Goal: Contribute content

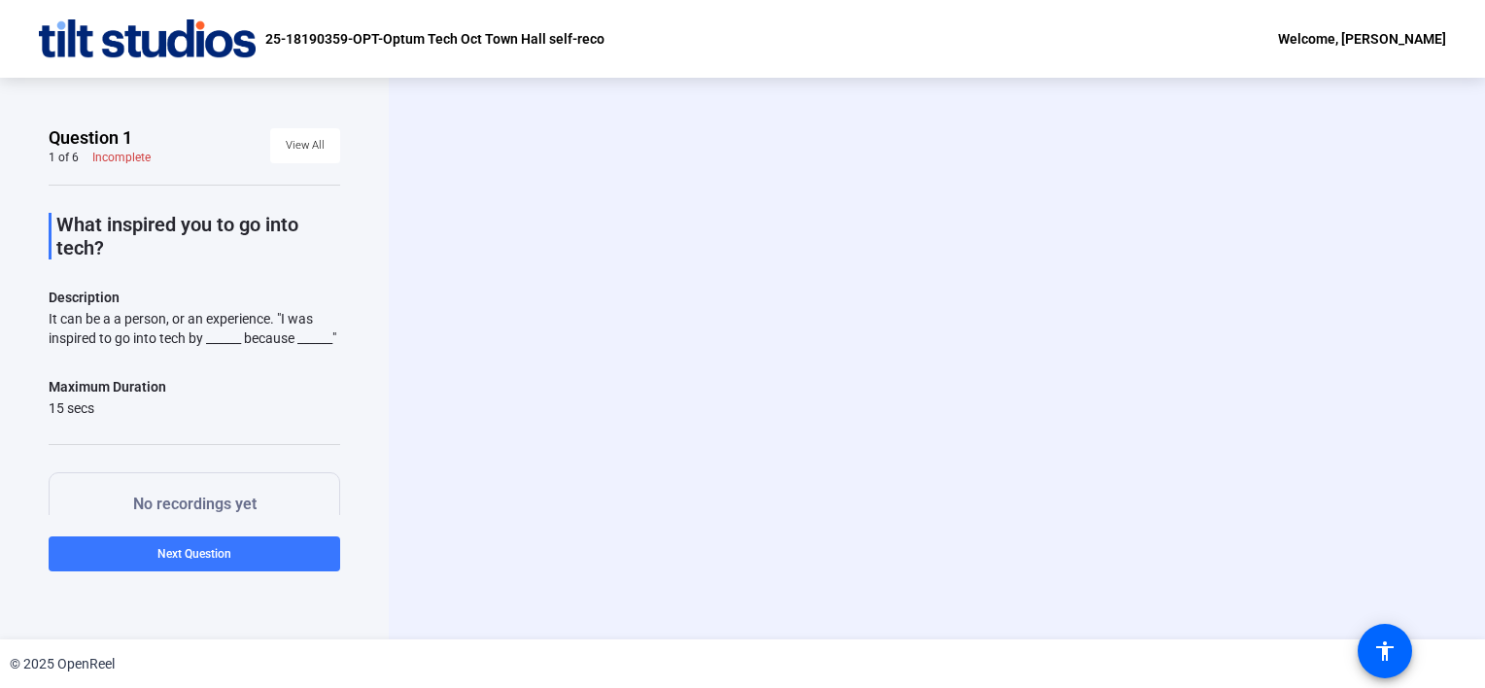
scroll to position [97, 0]
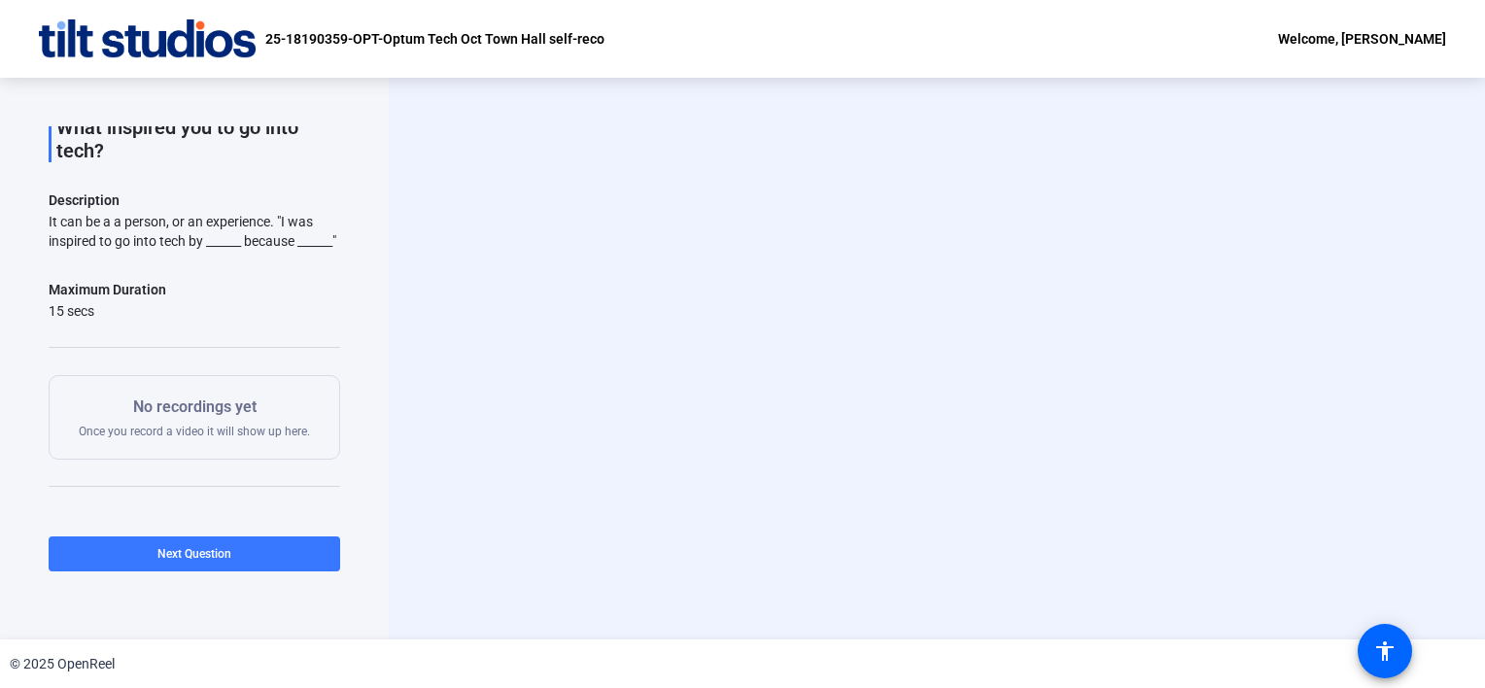
drag, startPoint x: 116, startPoint y: 260, endPoint x: 29, endPoint y: 224, distance: 93.7
click at [29, 224] on div "Question 1 1 of 6 Incomplete View All What inspired you to go into tech? Descri…" at bounding box center [194, 359] width 389 height 562
copy div "It can be a a person, or an experience. "I was inspired to go into tech by ____…"
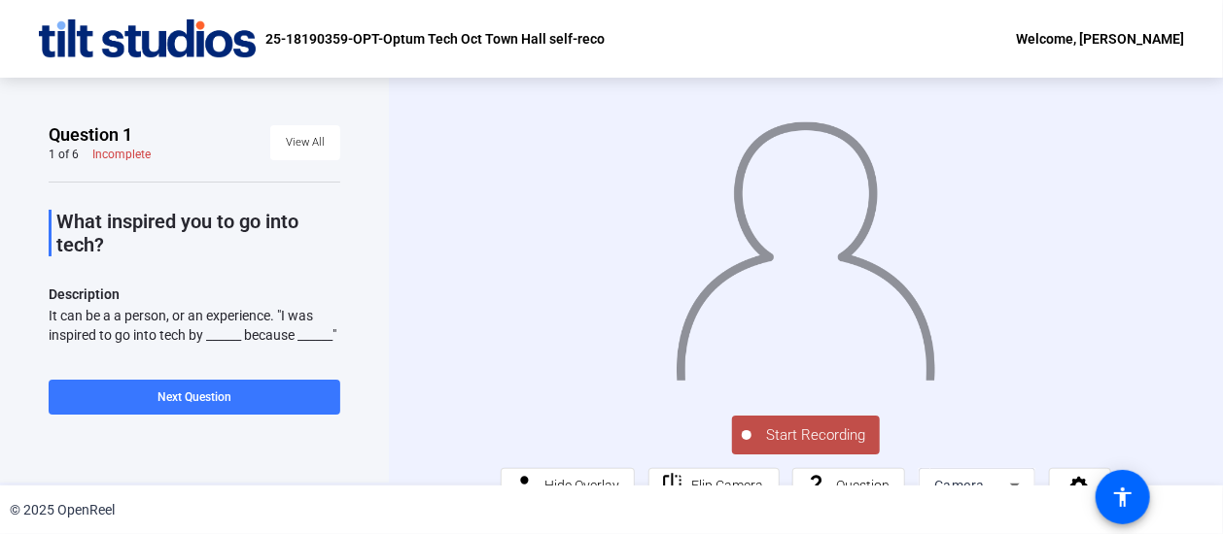
scroll to position [0, 0]
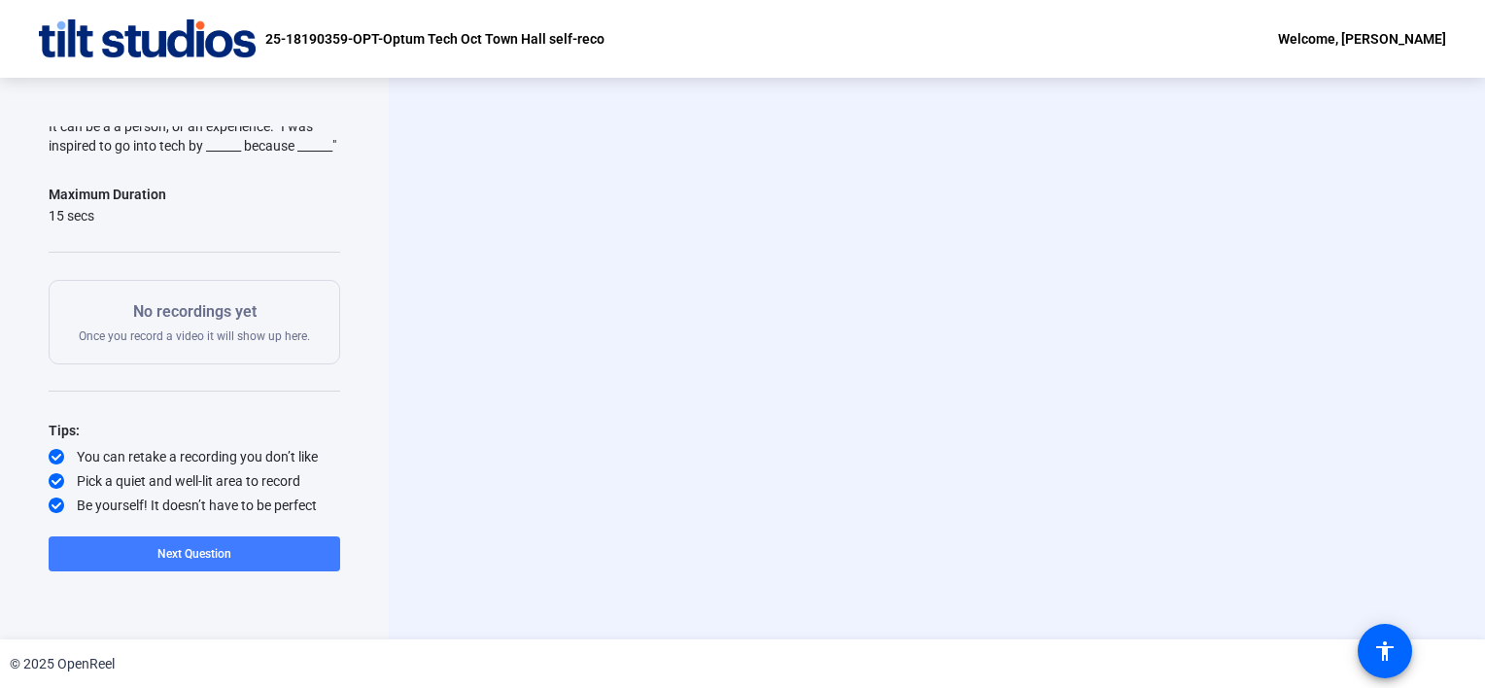
scroll to position [210, 0]
click at [237, 566] on span at bounding box center [195, 554] width 292 height 47
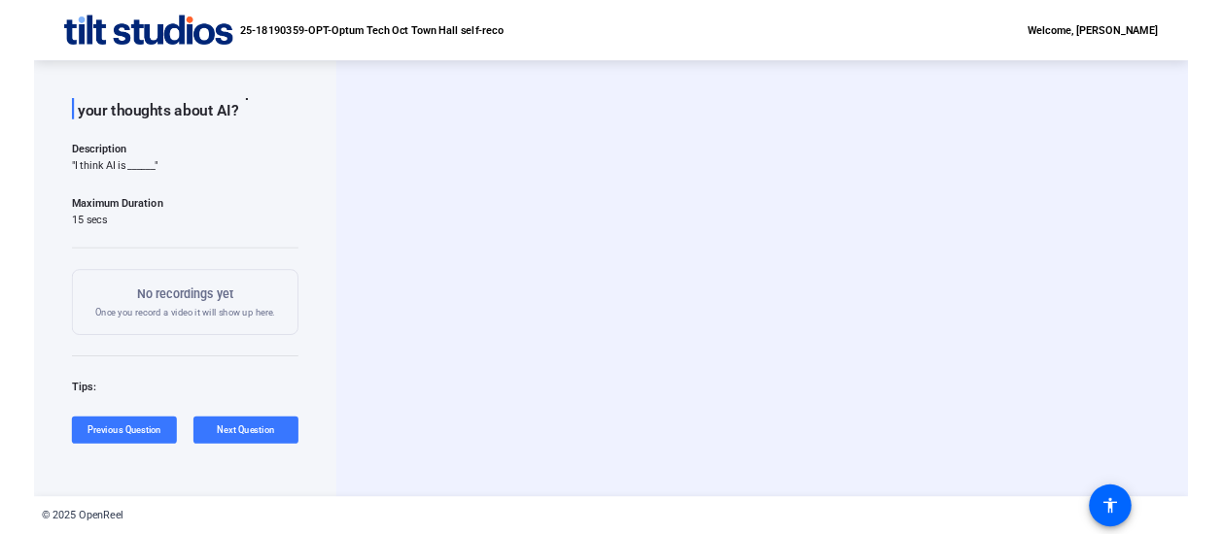
scroll to position [0, 0]
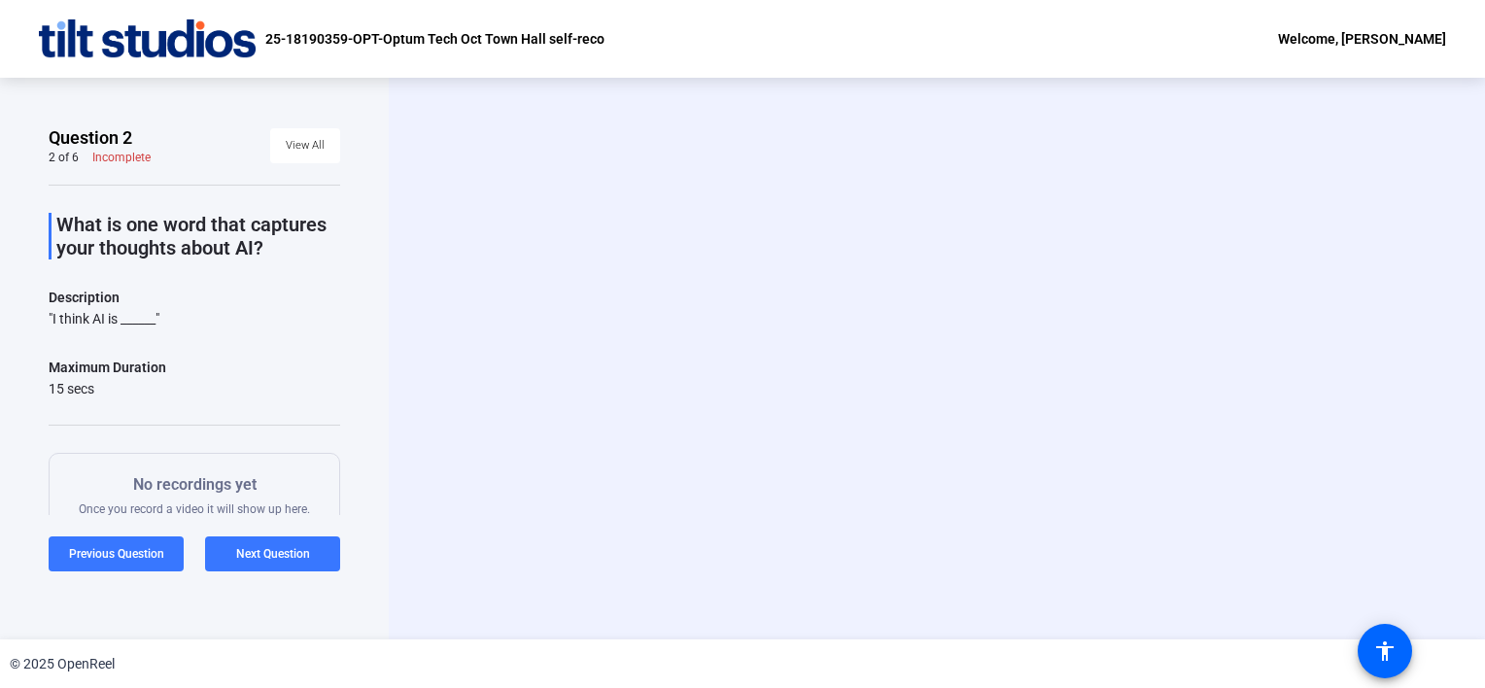
drag, startPoint x: 184, startPoint y: 323, endPoint x: 49, endPoint y: 318, distance: 135.2
click at [49, 318] on div ""I think AI is ______"" at bounding box center [195, 318] width 292 height 19
copy div ""I think AI is ______""
click at [271, 560] on span "Next Question" at bounding box center [273, 554] width 74 height 14
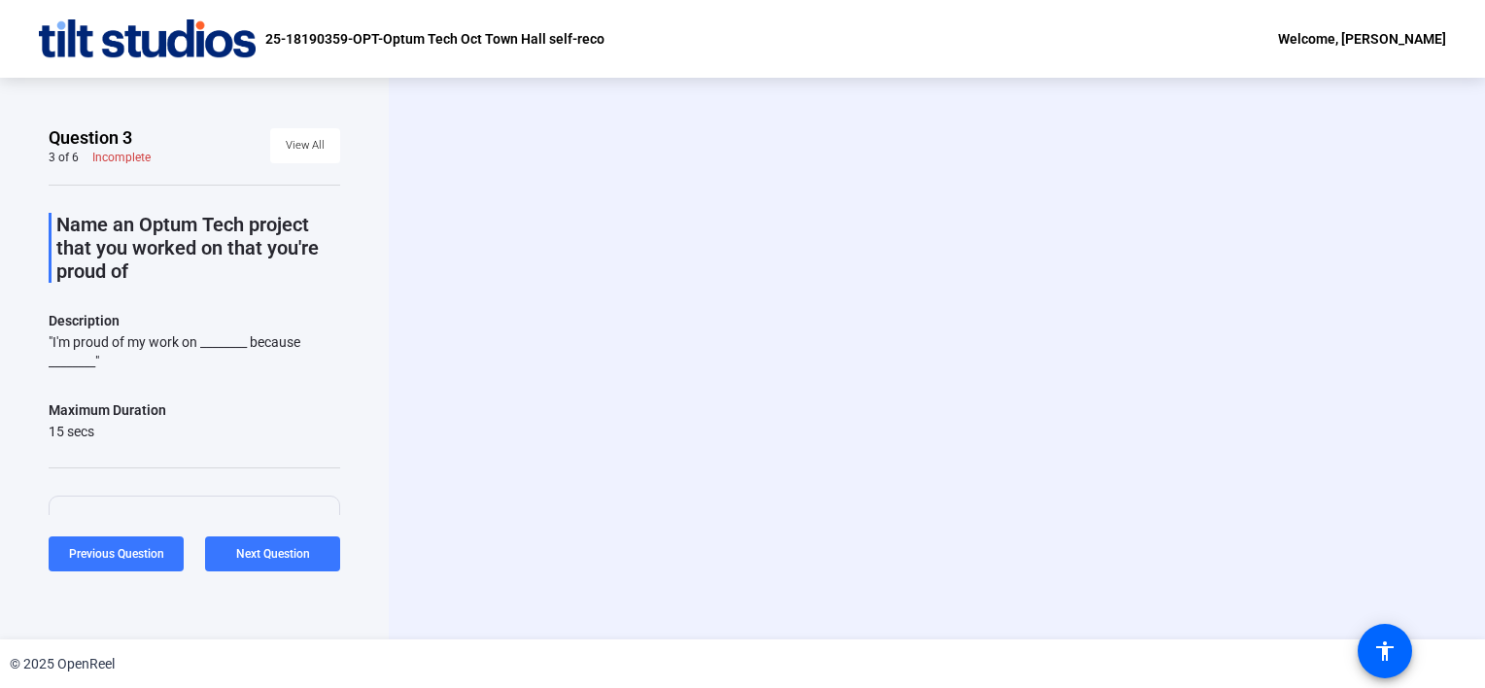
drag, startPoint x: 128, startPoint y: 370, endPoint x: 48, endPoint y: 341, distance: 85.8
click at [49, 341] on div ""I'm proud of my work on ________ because ________"" at bounding box center [195, 351] width 292 height 39
copy div ""I'm proud of my work on ________ because ________""
click at [269, 552] on span "Next Question" at bounding box center [273, 554] width 74 height 14
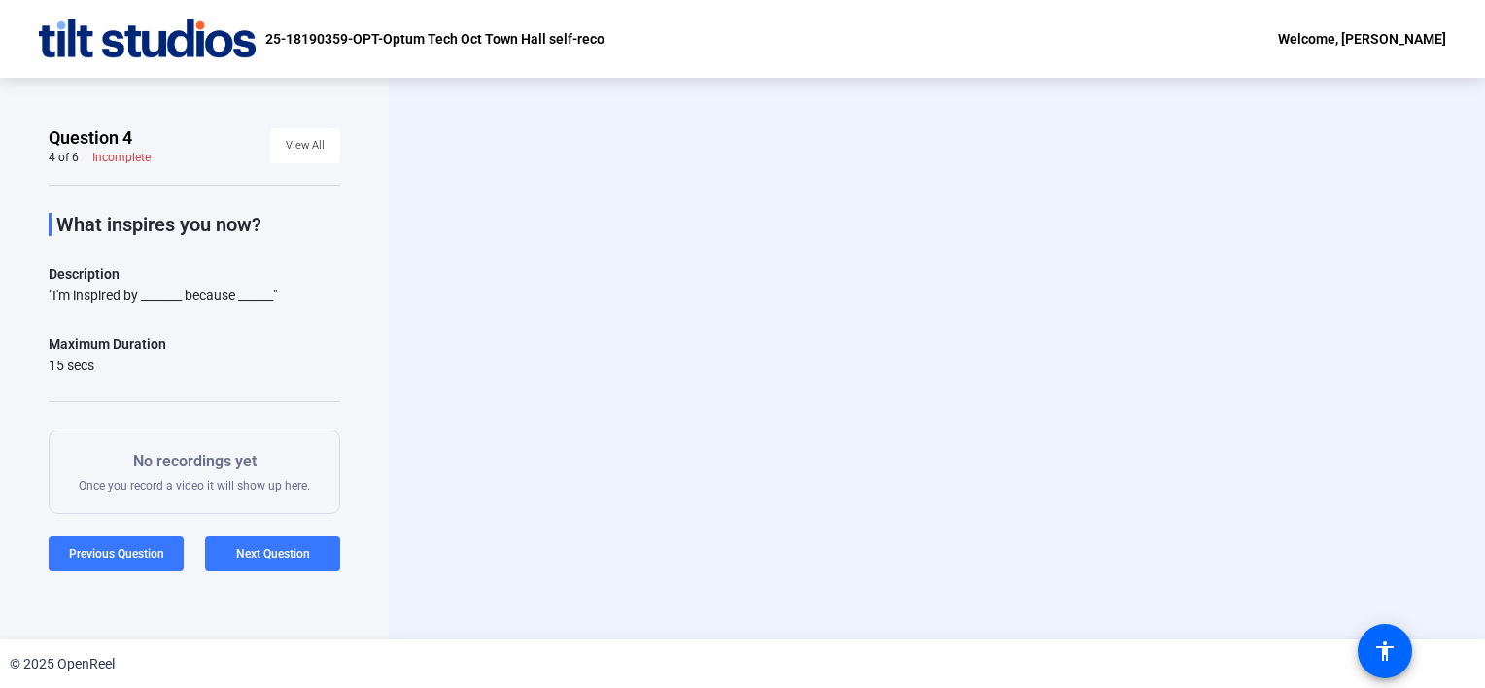
drag, startPoint x: 299, startPoint y: 291, endPoint x: 47, endPoint y: 292, distance: 252.7
click at [47, 292] on div "Question 4 4 of 6 Incomplete View All What inspires you now? Description "I'm i…" at bounding box center [194, 359] width 389 height 562
copy div ""I'm inspired by _______ because ______""
click at [258, 553] on span "Next Question" at bounding box center [273, 554] width 74 height 14
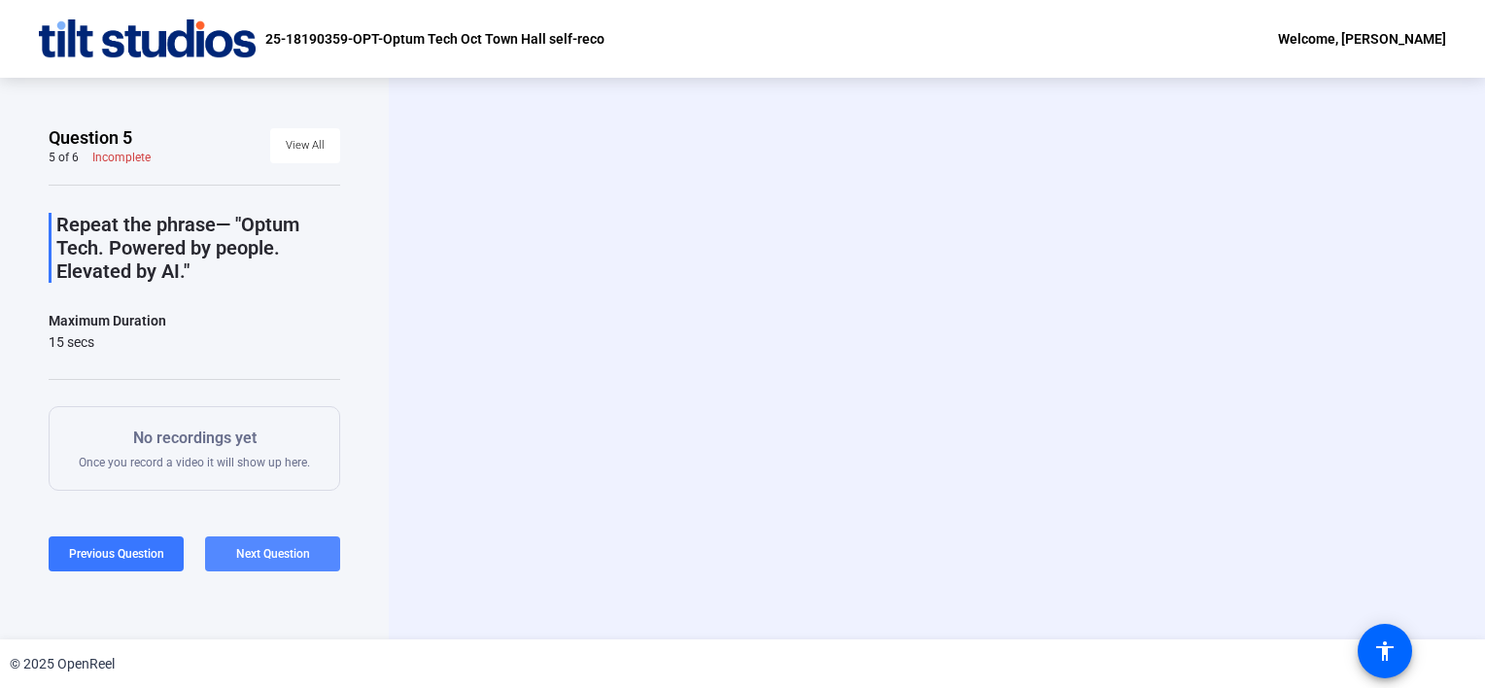
click at [261, 548] on span "Next Question" at bounding box center [273, 554] width 74 height 14
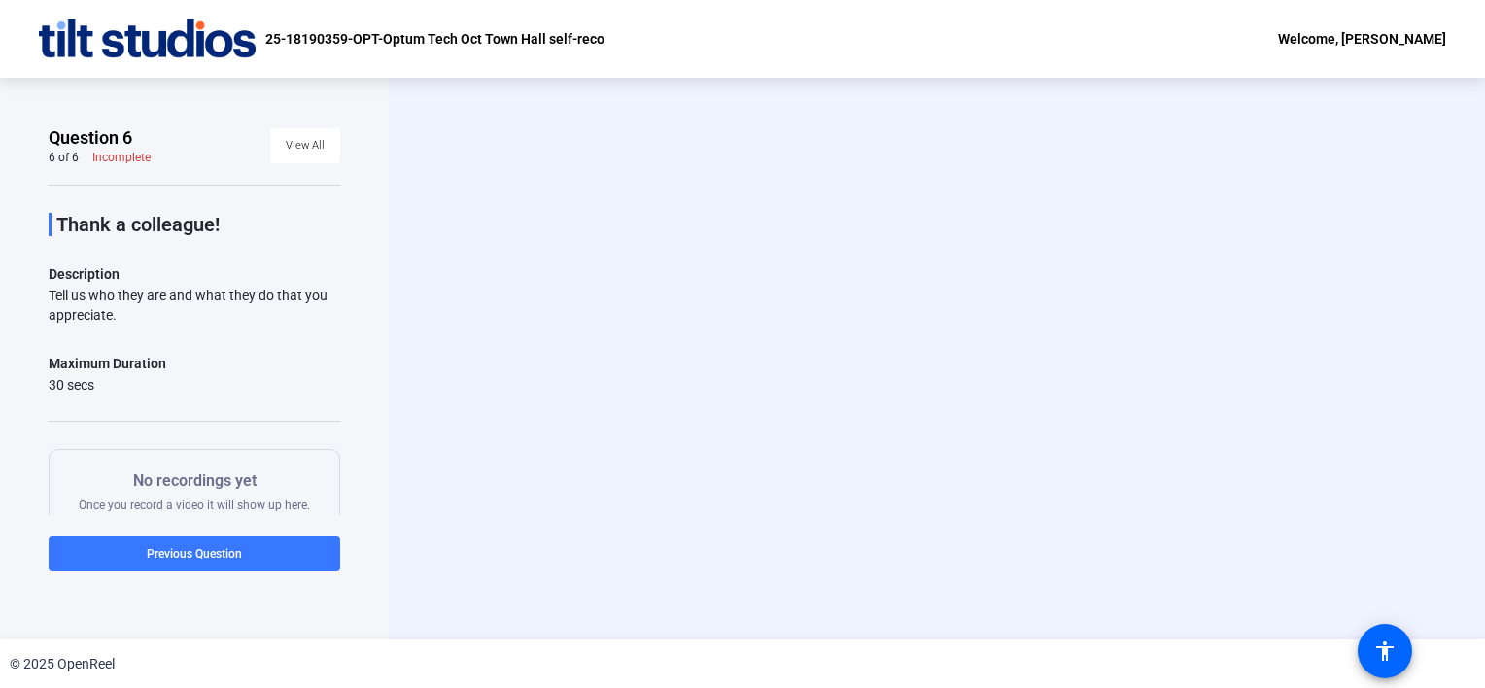
drag, startPoint x: 241, startPoint y: 224, endPoint x: 57, endPoint y: 233, distance: 183.9
click at [57, 233] on p "Thank a colleague!" at bounding box center [198, 224] width 284 height 23
copy p "Thank a colleague!"
